Goal: Information Seeking & Learning: Understand process/instructions

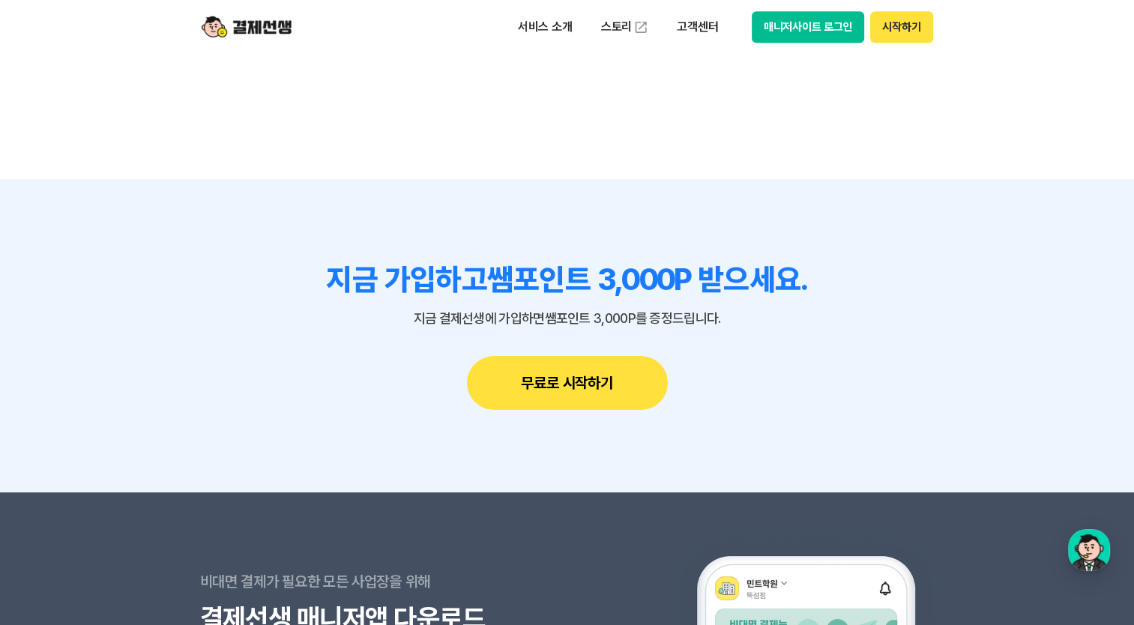
scroll to position [12880, 0]
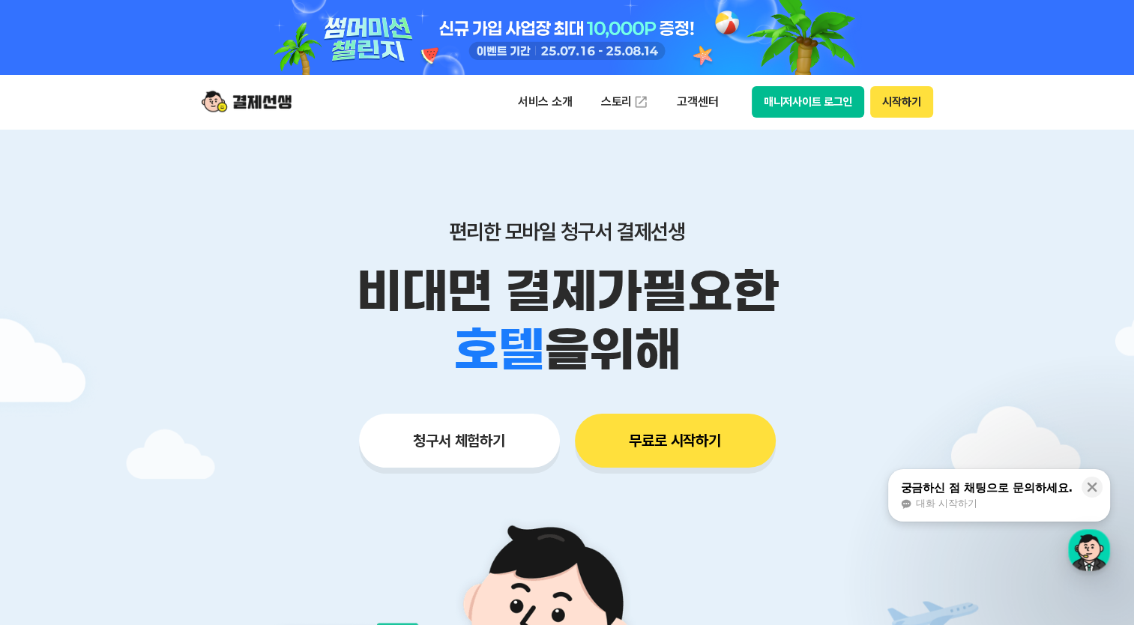
click at [953, 485] on div "궁금하신 점 채팅으로 문의하세요." at bounding box center [986, 487] width 172 height 15
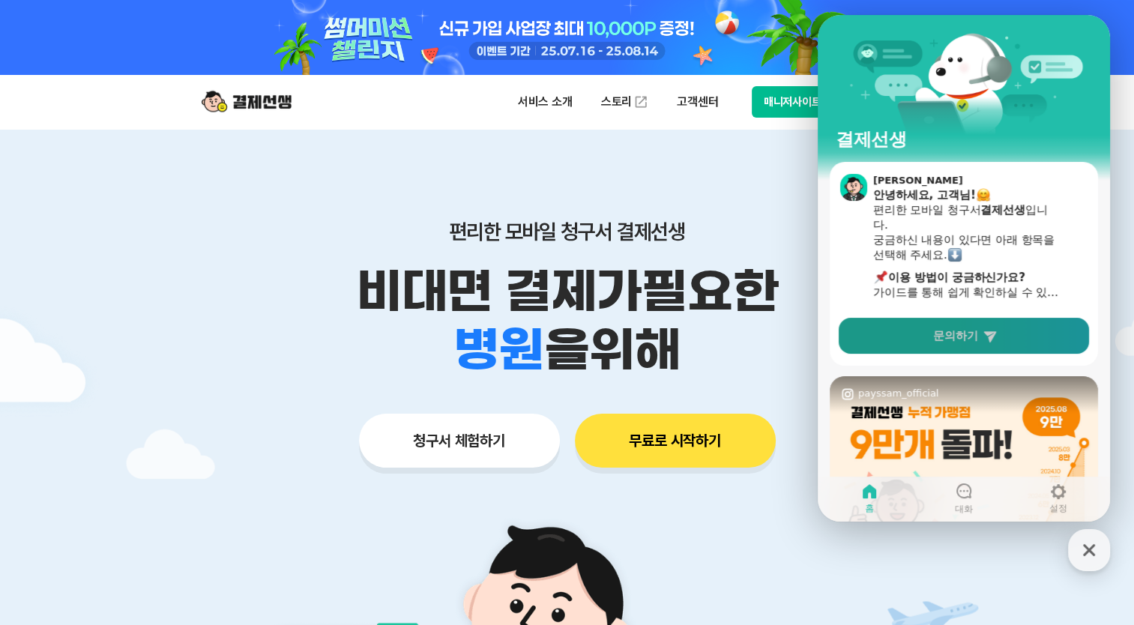
click at [937, 336] on span "문의하기" at bounding box center [955, 335] width 45 height 15
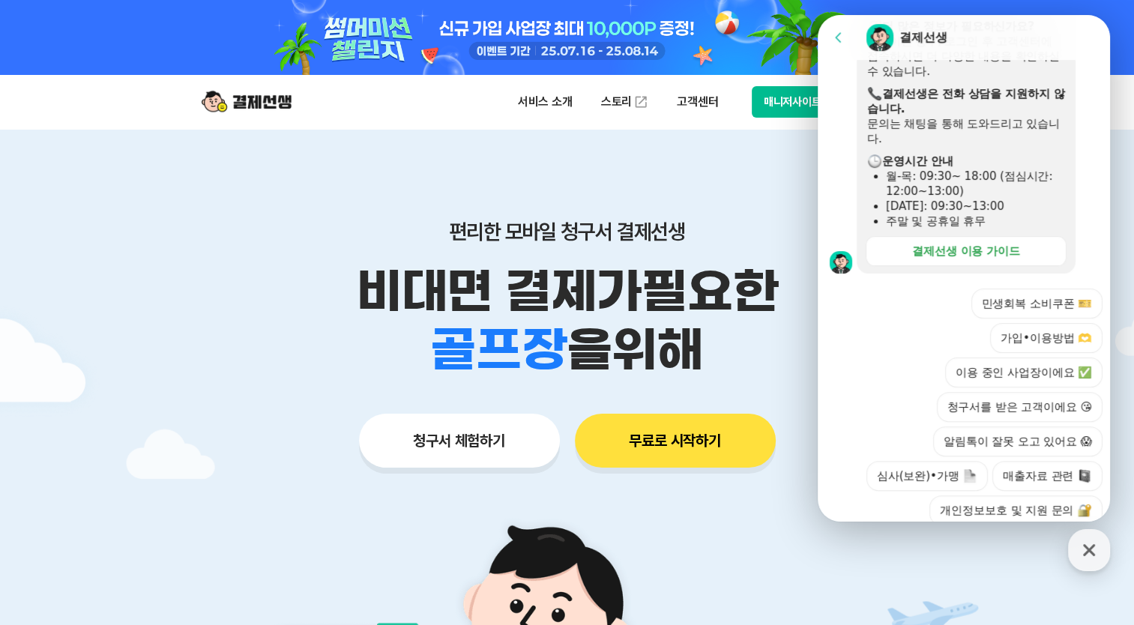
scroll to position [450, 0]
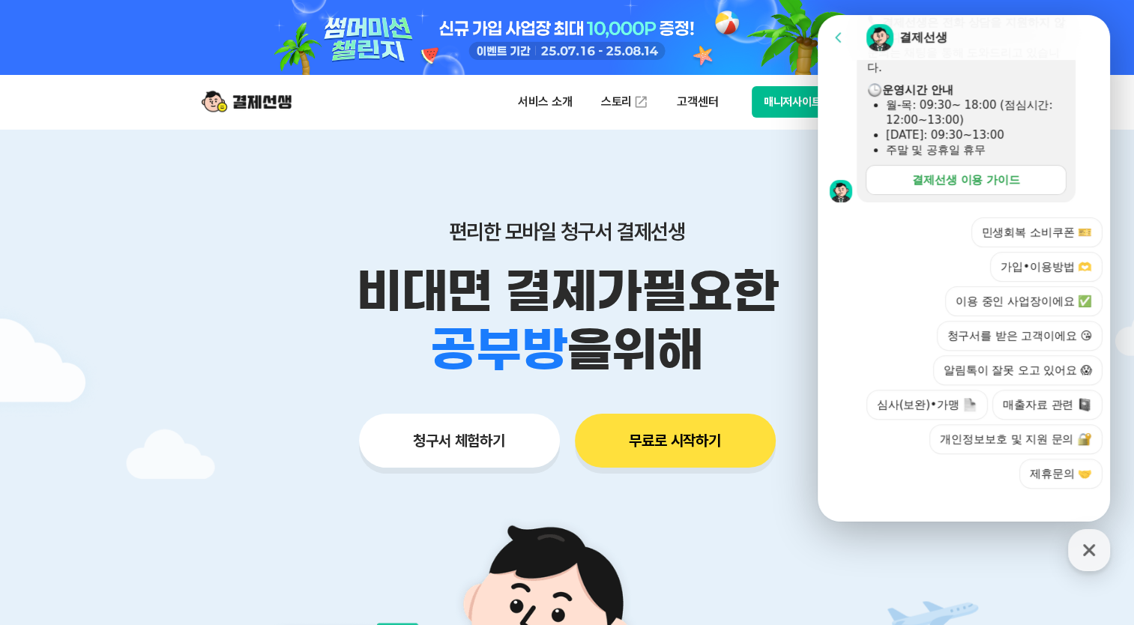
click at [1008, 180] on div "결제선생 이용 가이드" at bounding box center [966, 179] width 108 height 15
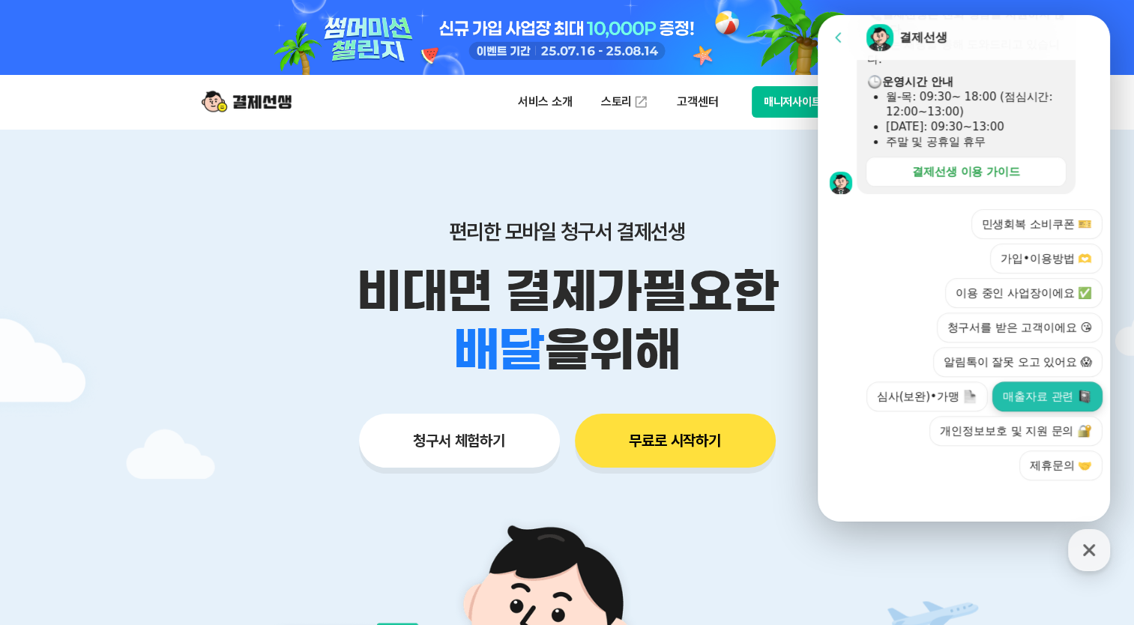
scroll to position [460, 0]
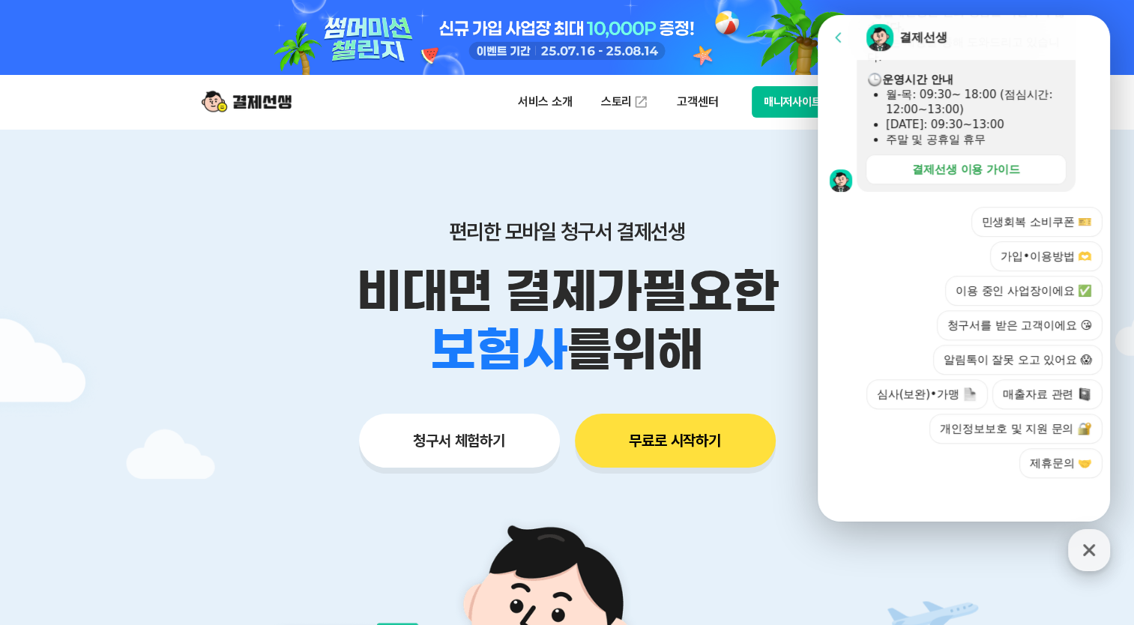
click at [1080, 556] on icon "button" at bounding box center [1088, 549] width 27 height 27
